Goal: Entertainment & Leisure: Consume media (video, audio)

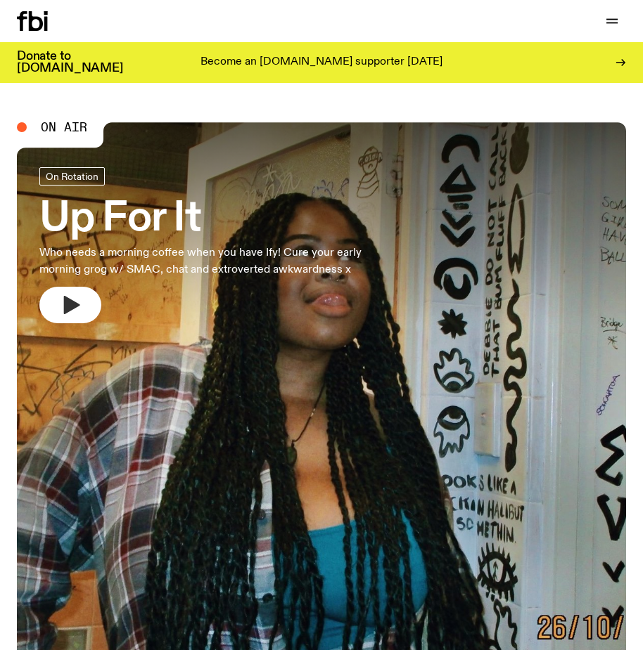
click at [70, 313] on icon "button" at bounding box center [70, 305] width 22 height 22
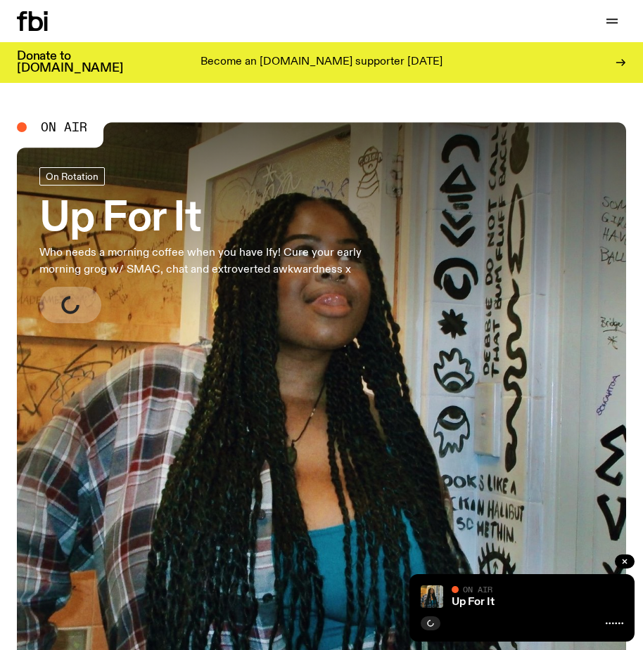
click at [228, 302] on link "Up For It Who needs a morning coffee when you have Ify! Cure your early morning…" at bounding box center [219, 245] width 360 height 156
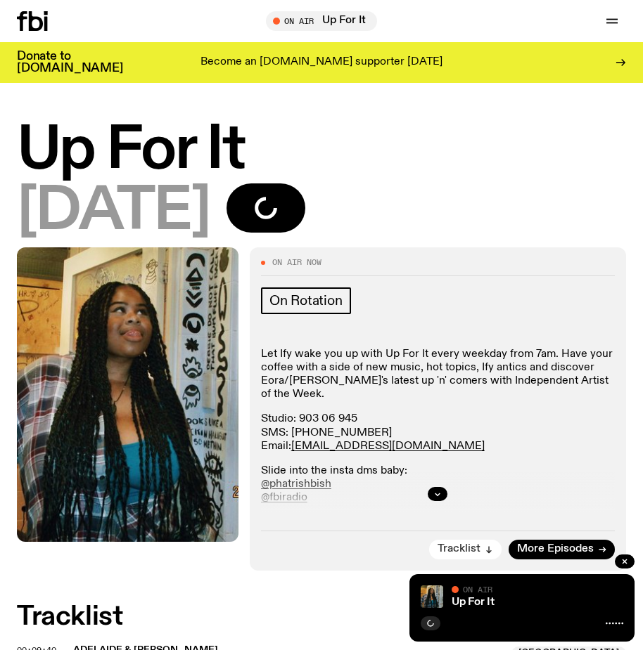
click at [468, 541] on button "Tracklist" at bounding box center [465, 550] width 72 height 20
click at [435, 140] on h1 "Up For It" at bounding box center [321, 150] width 609 height 57
click at [408, 168] on h1 "Up For It" at bounding box center [321, 150] width 609 height 57
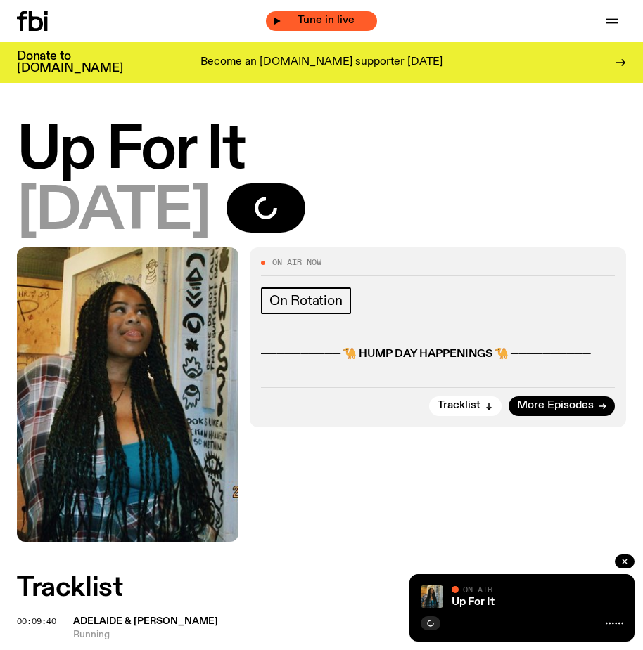
click at [333, 17] on span "Tune in live" at bounding box center [325, 20] width 89 height 11
click at [275, 20] on icon "button" at bounding box center [277, 21] width 8 height 8
click at [313, 17] on span "Tune in live" at bounding box center [325, 20] width 89 height 11
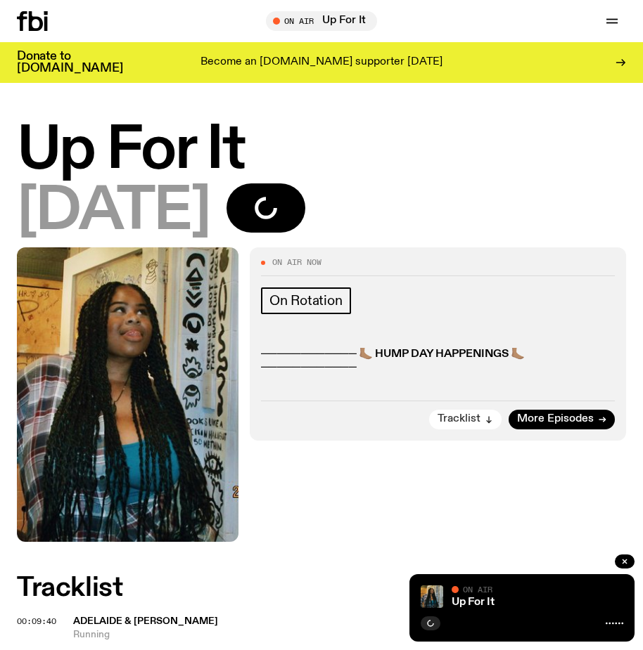
click at [456, 424] on span "Tracklist" at bounding box center [458, 419] width 43 height 11
click at [319, 20] on span "Tune in live" at bounding box center [325, 20] width 89 height 11
click at [34, 21] on icon at bounding box center [32, 21] width 31 height 20
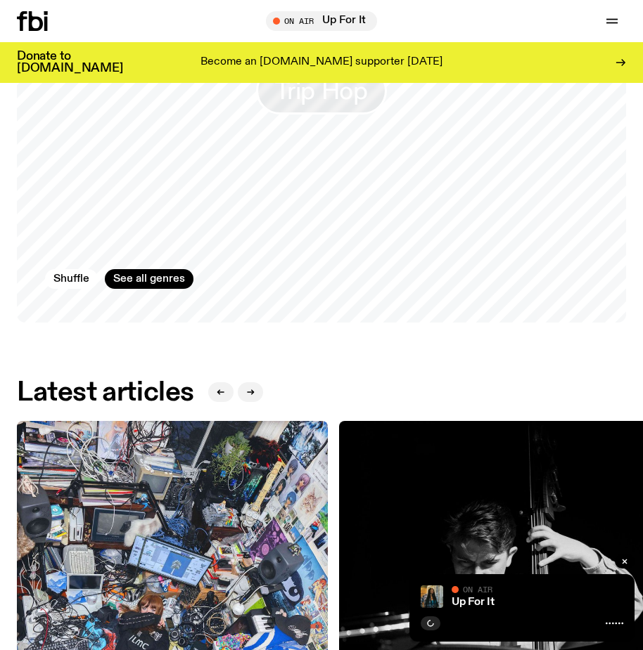
scroll to position [1758, 0]
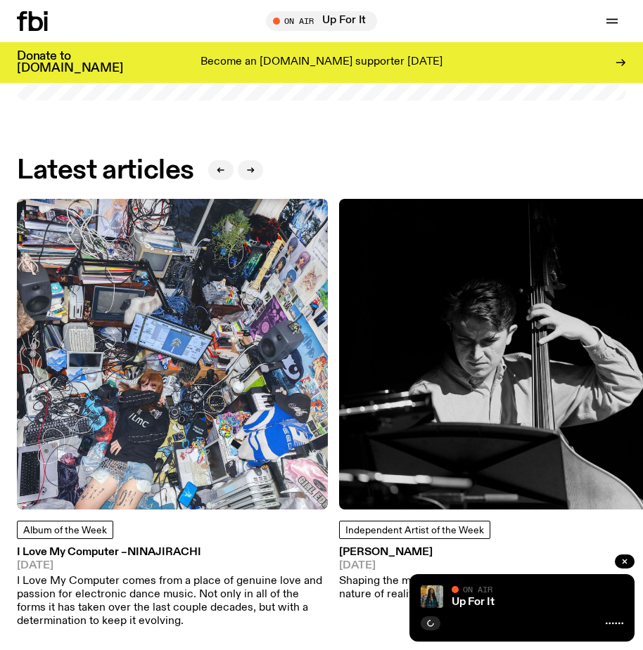
click at [128, 408] on img at bounding box center [172, 354] width 311 height 311
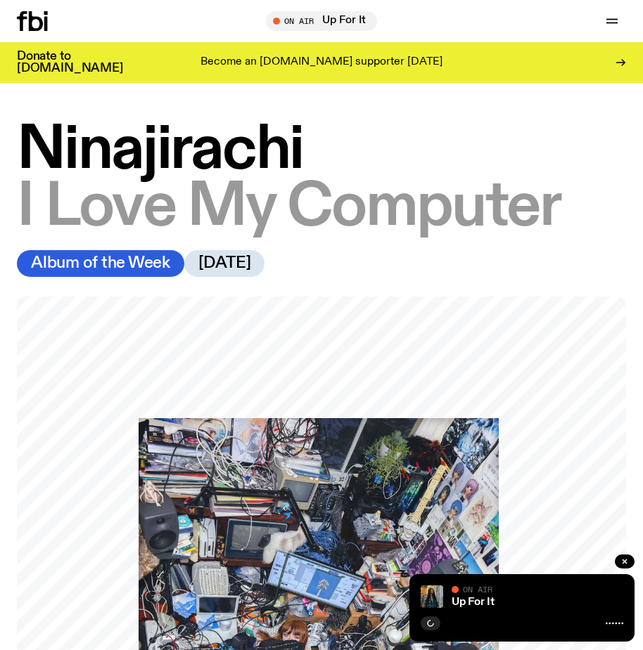
click at [37, 24] on icon at bounding box center [32, 21] width 31 height 20
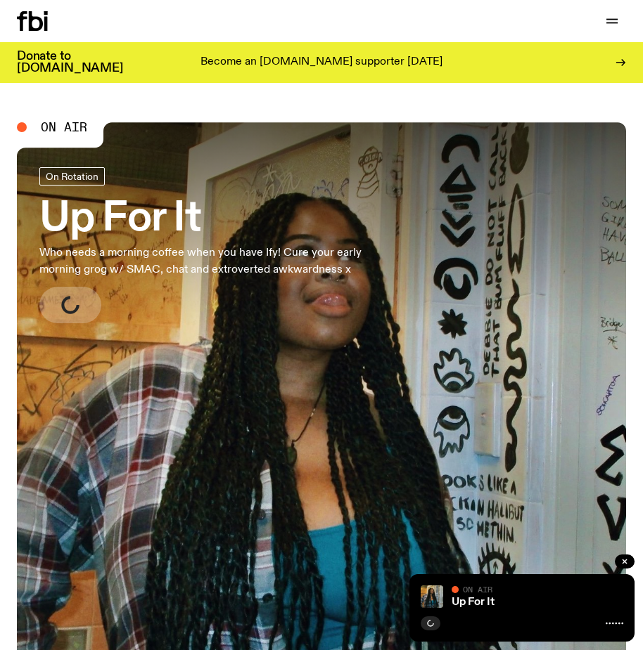
click at [111, 208] on h3 "Up For It" at bounding box center [219, 219] width 360 height 39
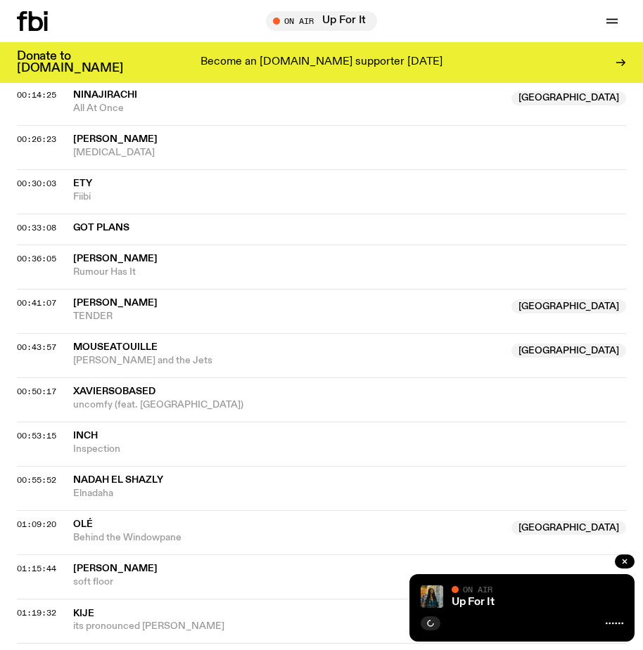
scroll to position [844, 0]
